Goal: Understand process/instructions: Learn about a topic

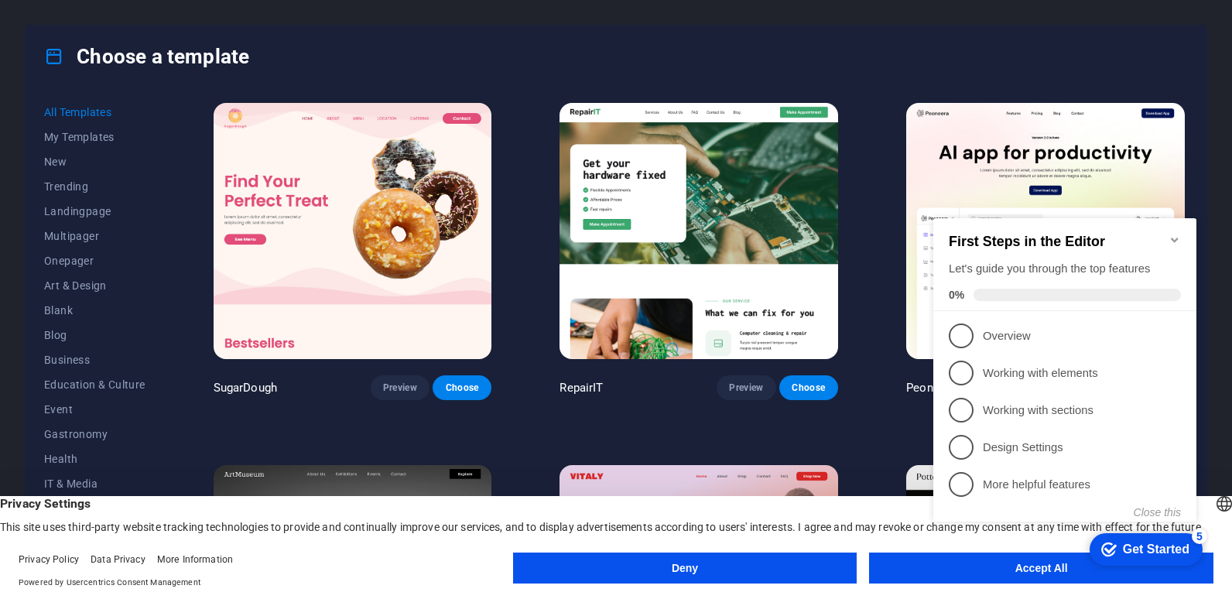
click at [666, 161] on img at bounding box center [699, 231] width 279 height 256
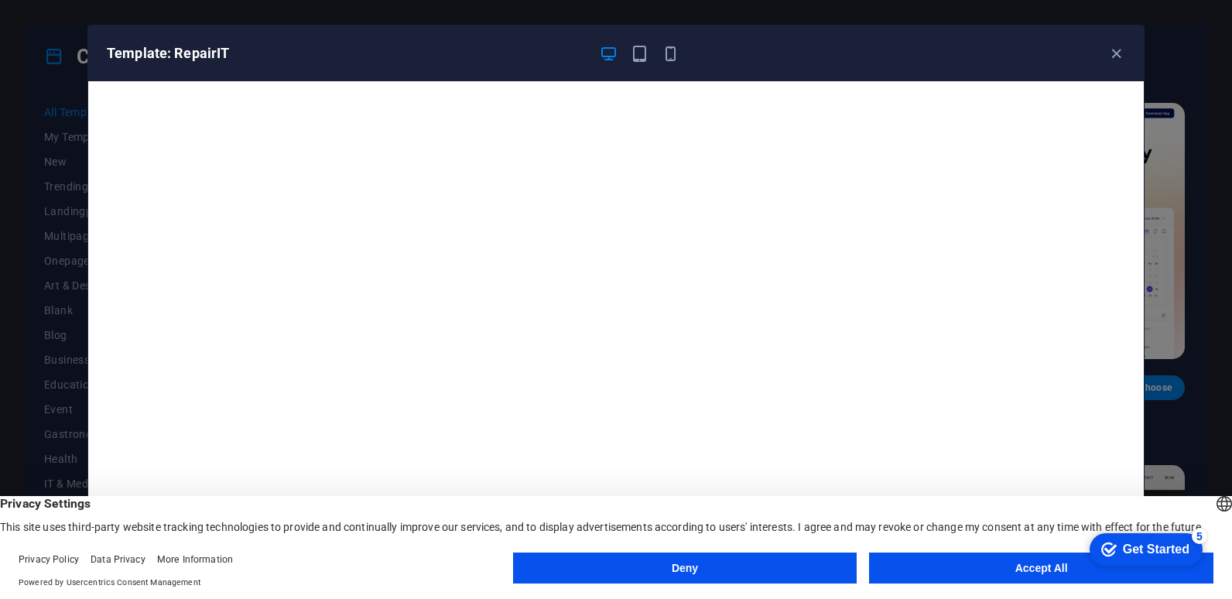
click at [987, 572] on button "Accept All" at bounding box center [1041, 568] width 344 height 31
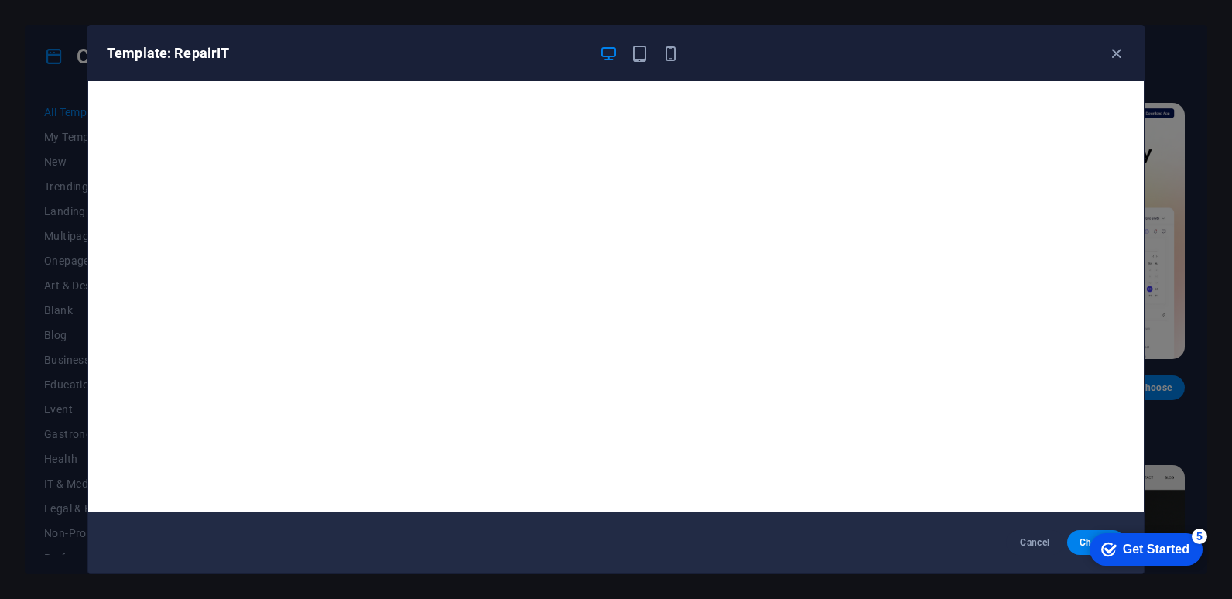
click at [1125, 543] on div "Get Started" at bounding box center [1156, 550] width 67 height 14
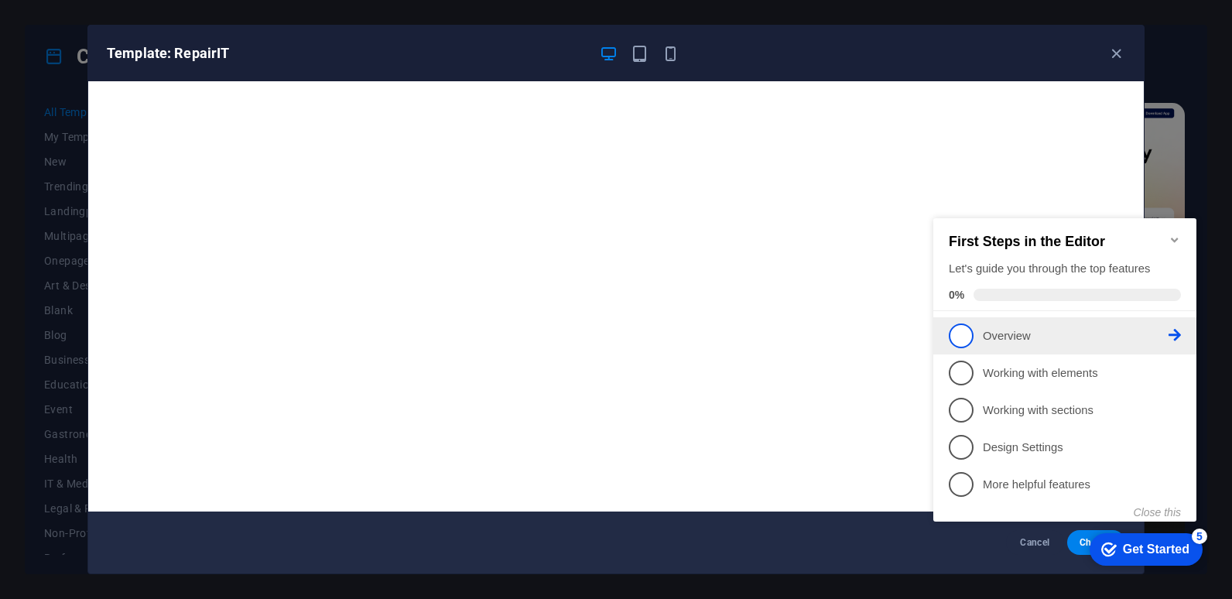
click at [1017, 344] on link "1 Overview - incomplete" at bounding box center [1065, 335] width 232 height 25
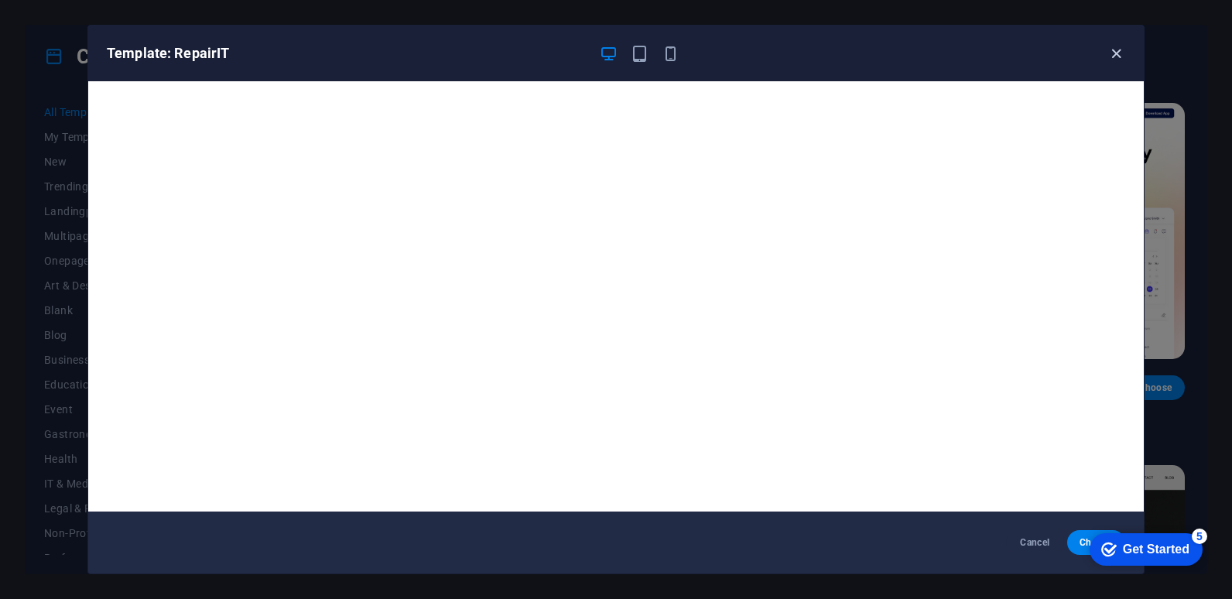
click at [1119, 60] on icon "button" at bounding box center [1116, 54] width 18 height 18
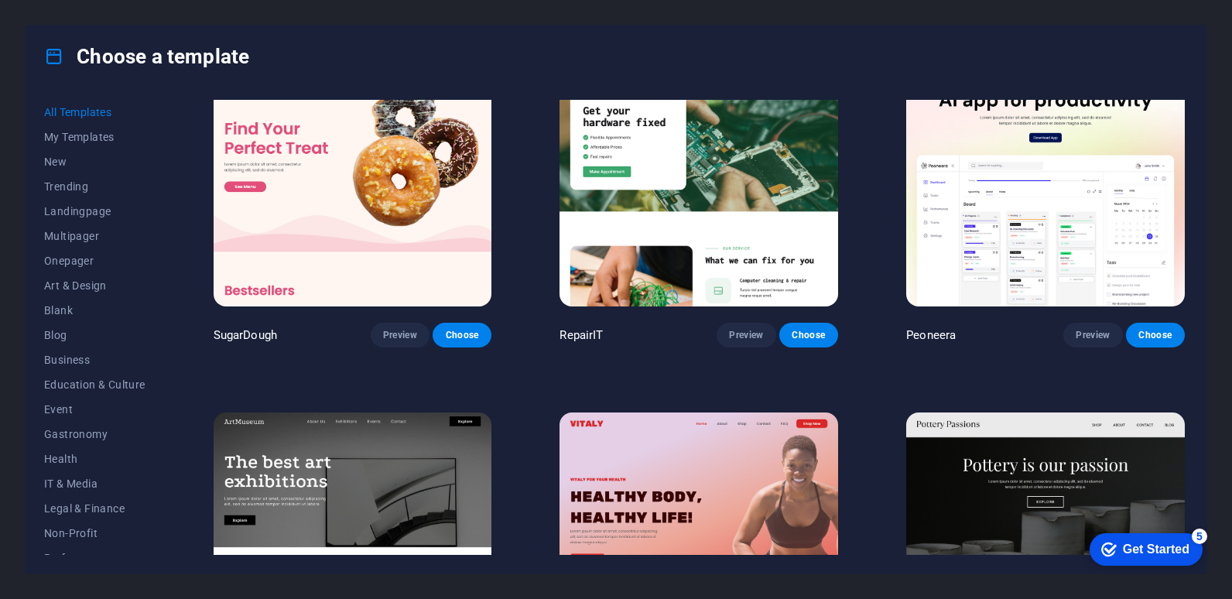
scroll to position [77, 0]
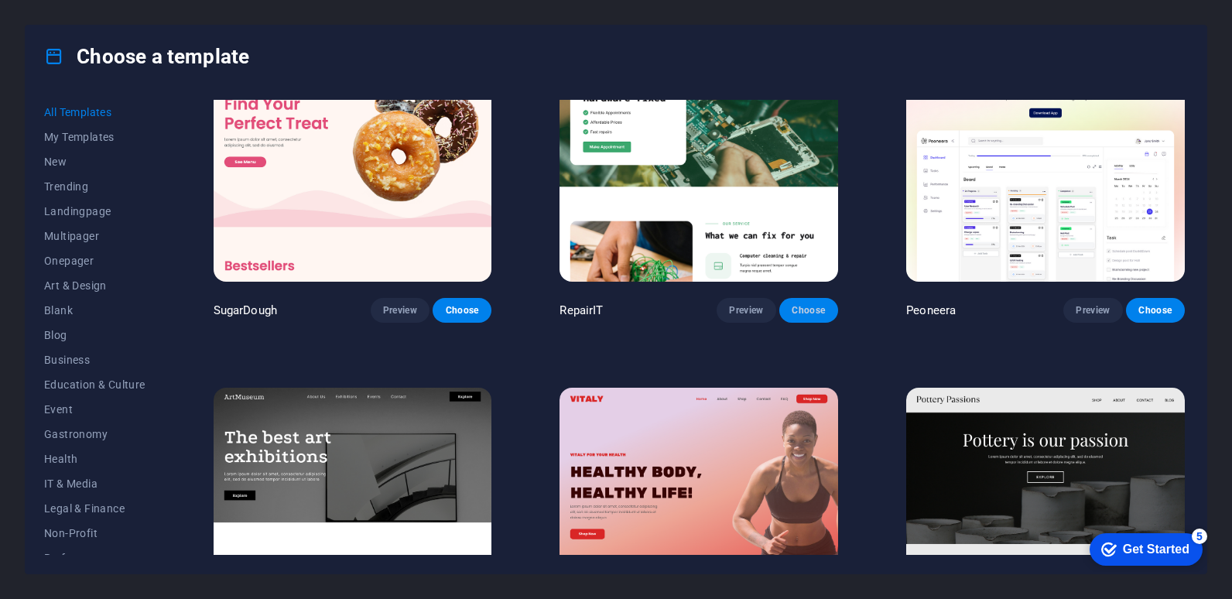
click at [814, 309] on span "Choose" at bounding box center [809, 310] width 34 height 12
